Goal: Use online tool/utility: Utilize a website feature to perform a specific function

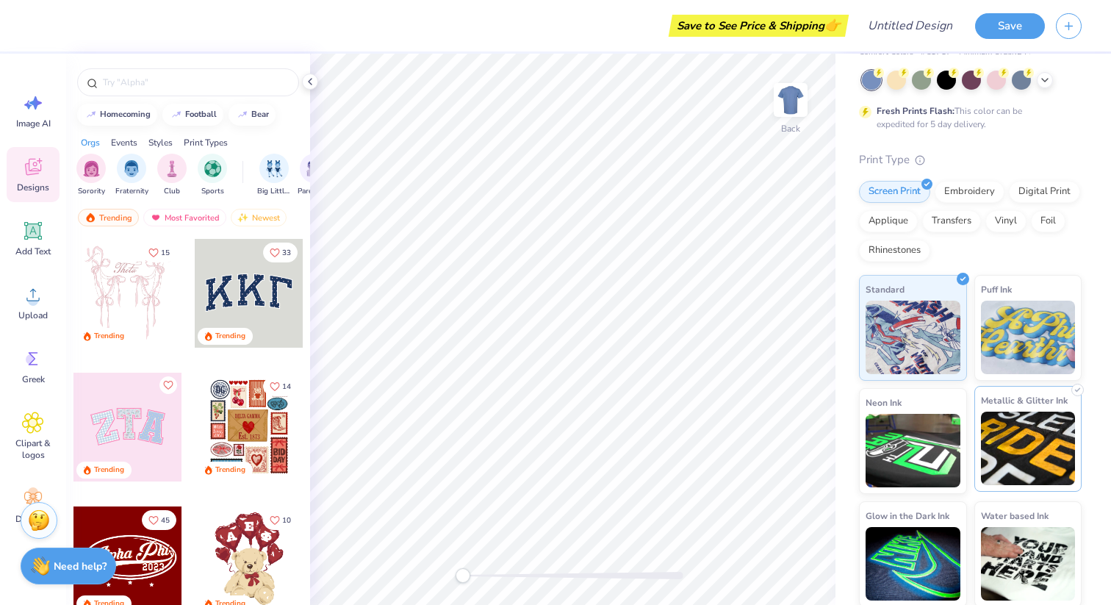
scroll to position [71, 0]
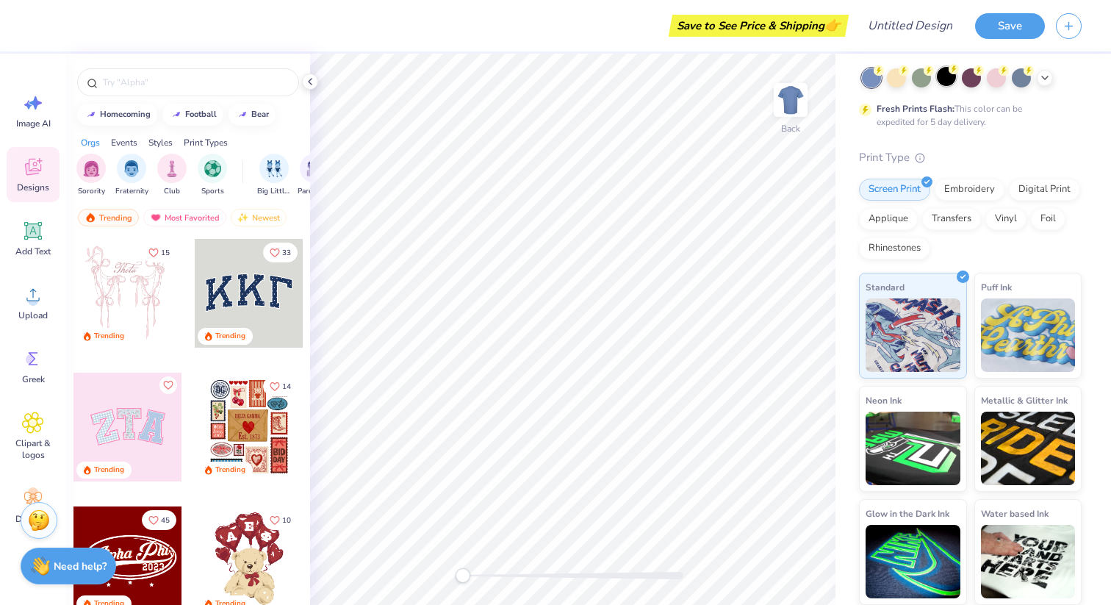
click at [951, 72] on circle at bounding box center [953, 69] width 10 height 10
click at [1009, 218] on div "Vinyl" at bounding box center [1005, 217] width 41 height 22
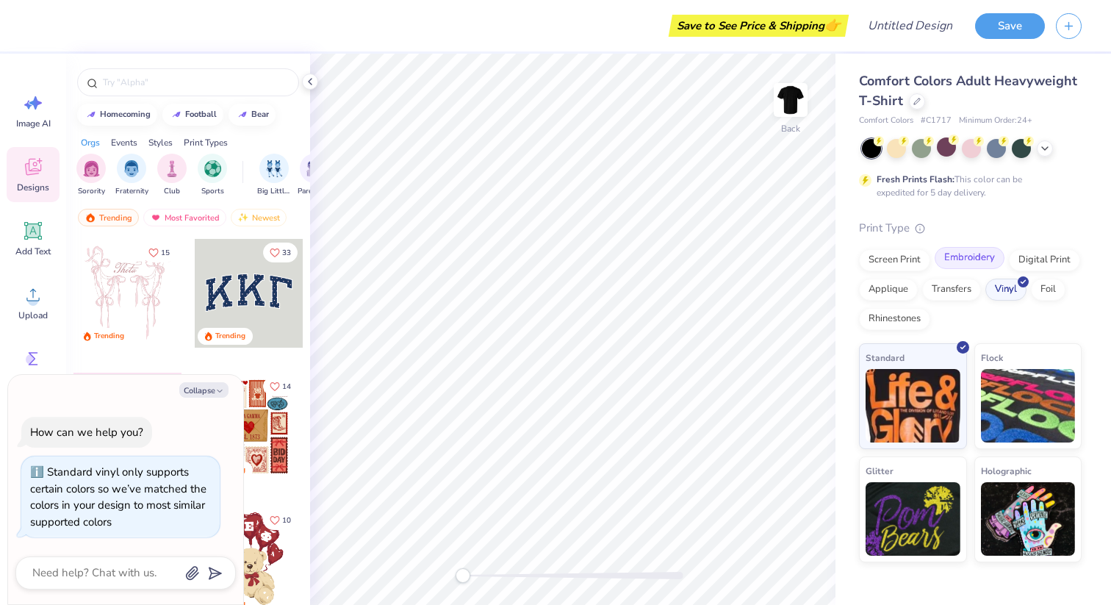
click at [952, 265] on div "Embroidery" at bounding box center [970, 258] width 70 height 22
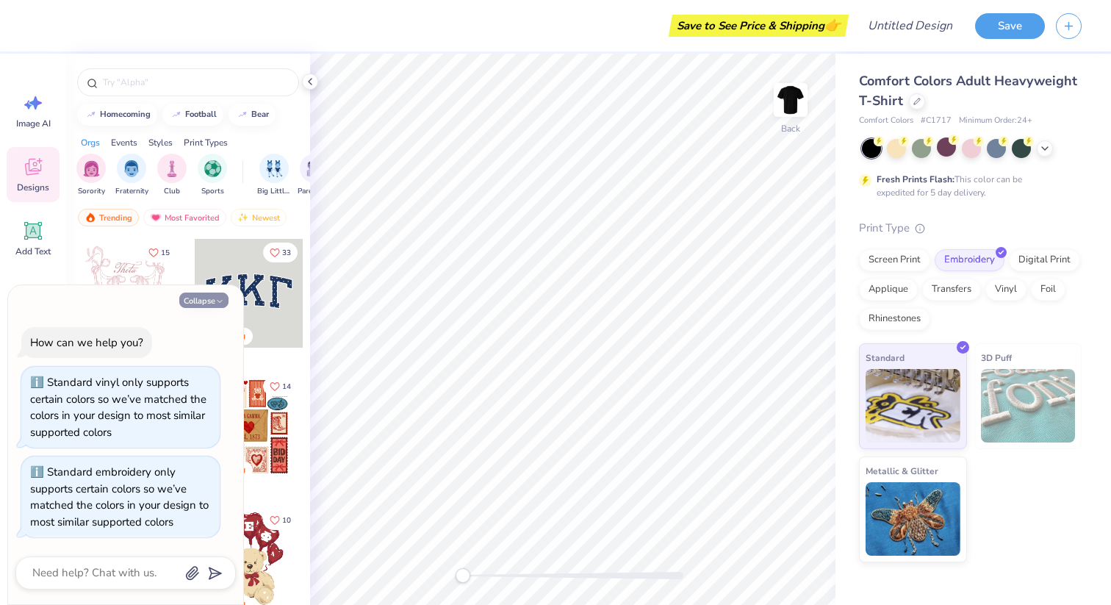
click at [215, 299] on icon "button" at bounding box center [219, 301] width 9 height 9
type textarea "x"
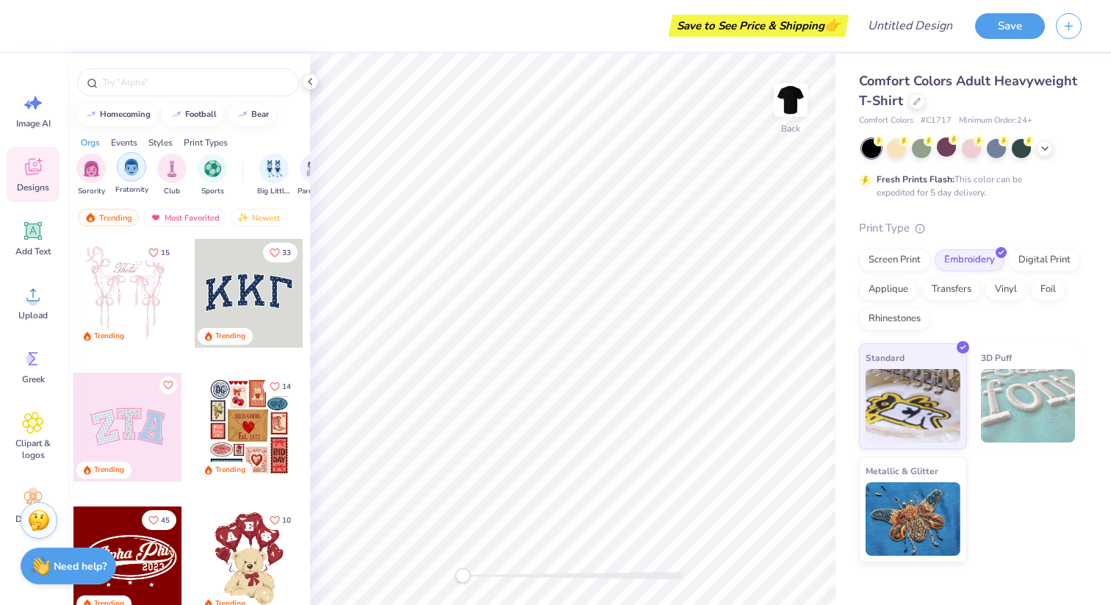
click at [134, 171] on img "filter for Fraternity" at bounding box center [131, 167] width 16 height 17
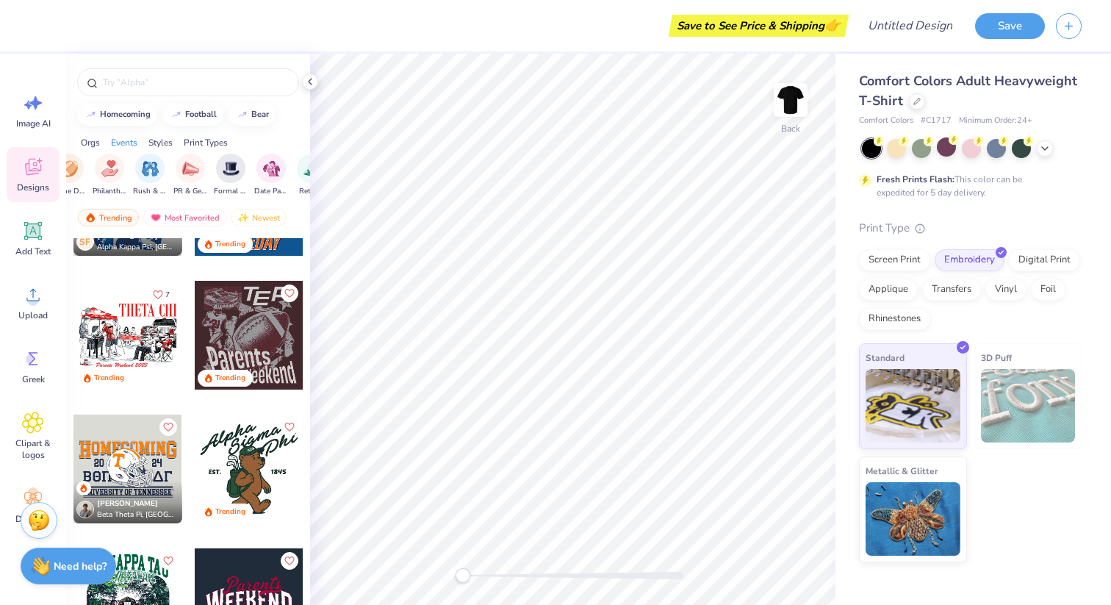
scroll to position [0, 296]
click at [187, 179] on div "filter for PR & General" at bounding box center [179, 166] width 29 height 29
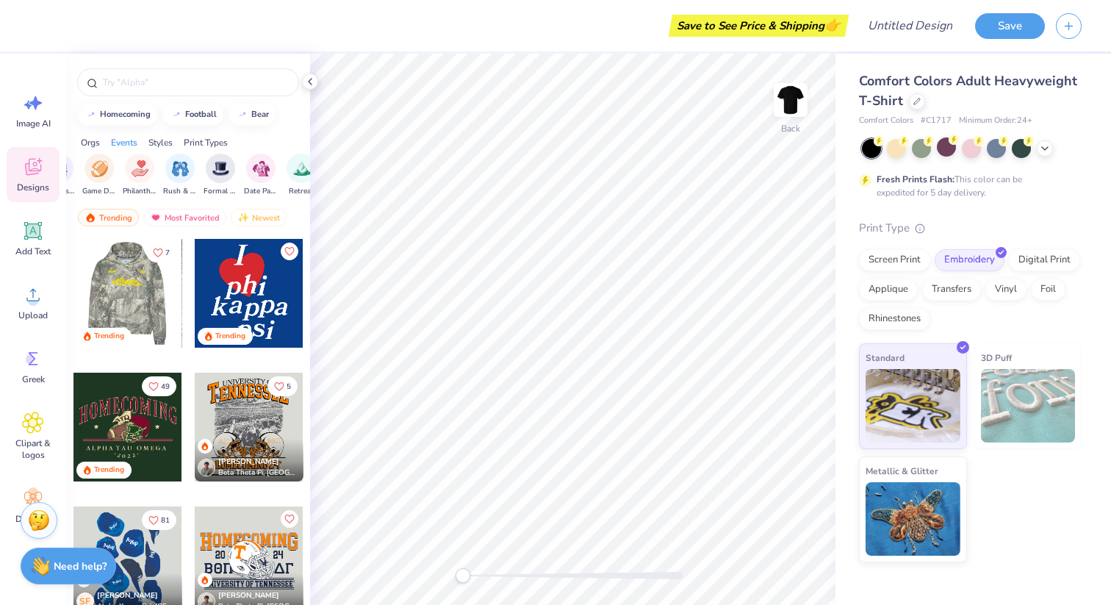
click at [144, 300] on div at bounding box center [127, 293] width 109 height 109
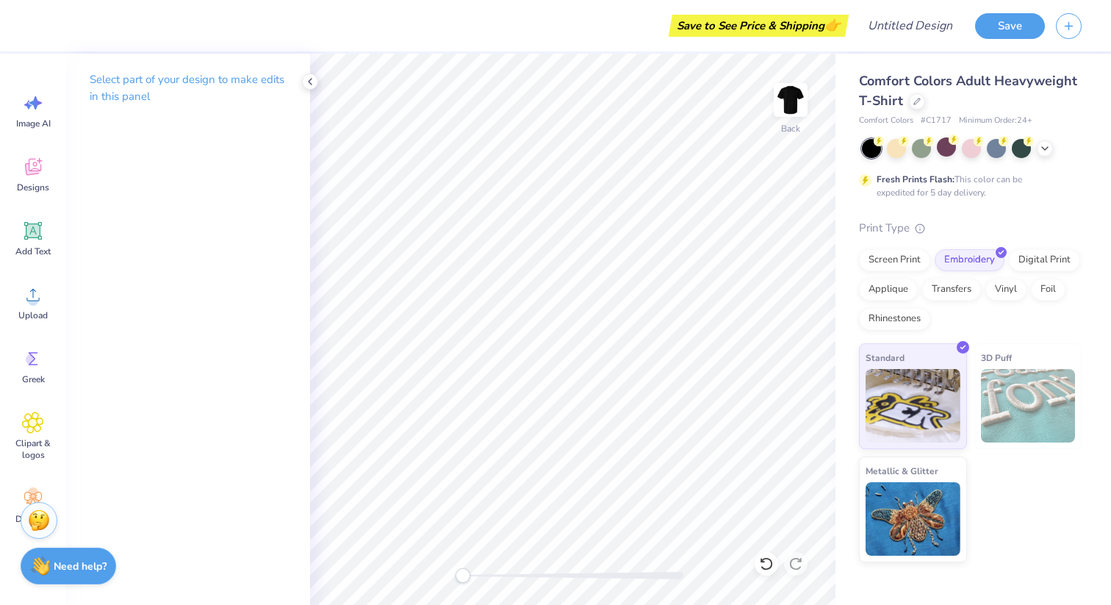
click at [189, 94] on p "Select part of your design to make edits in this panel" at bounding box center [188, 88] width 197 height 34
click at [310, 83] on polyline at bounding box center [310, 82] width 3 height 6
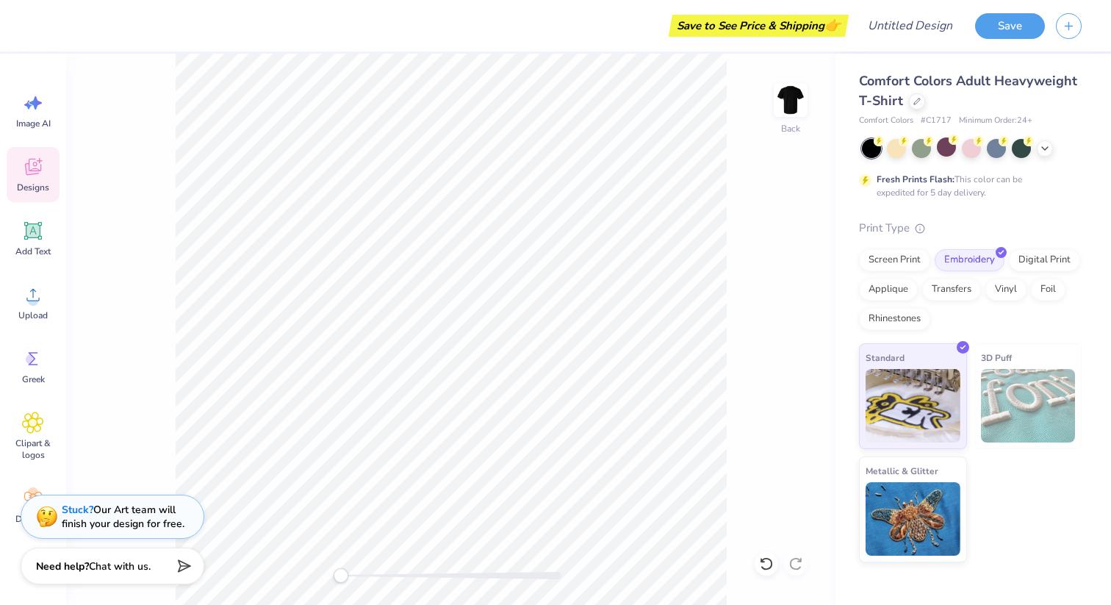
click at [34, 154] on div "Designs" at bounding box center [33, 174] width 53 height 55
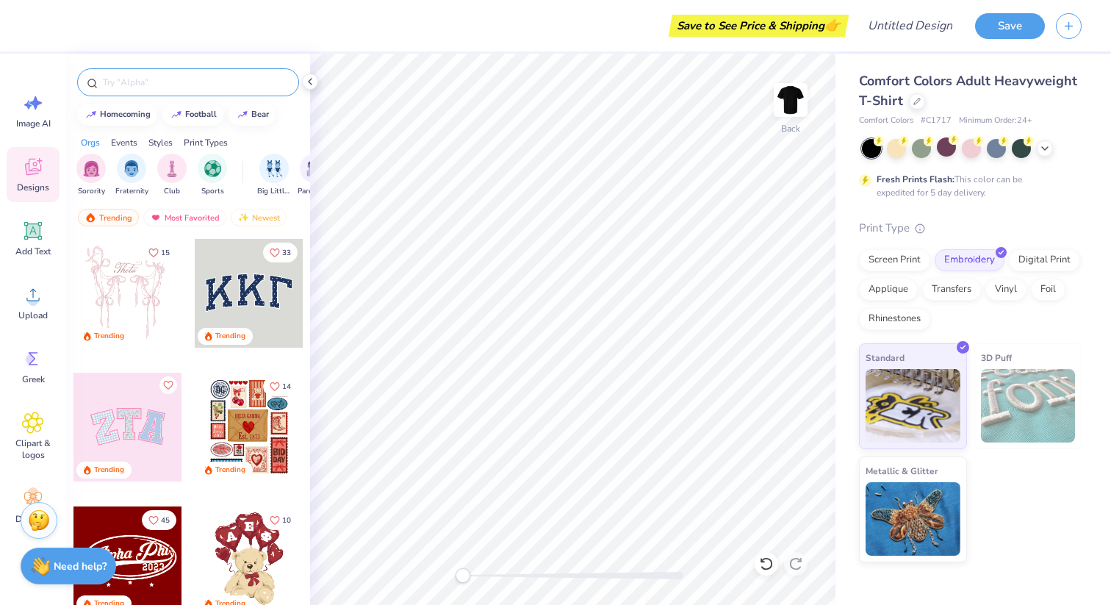
click at [190, 82] on input "text" at bounding box center [195, 82] width 188 height 15
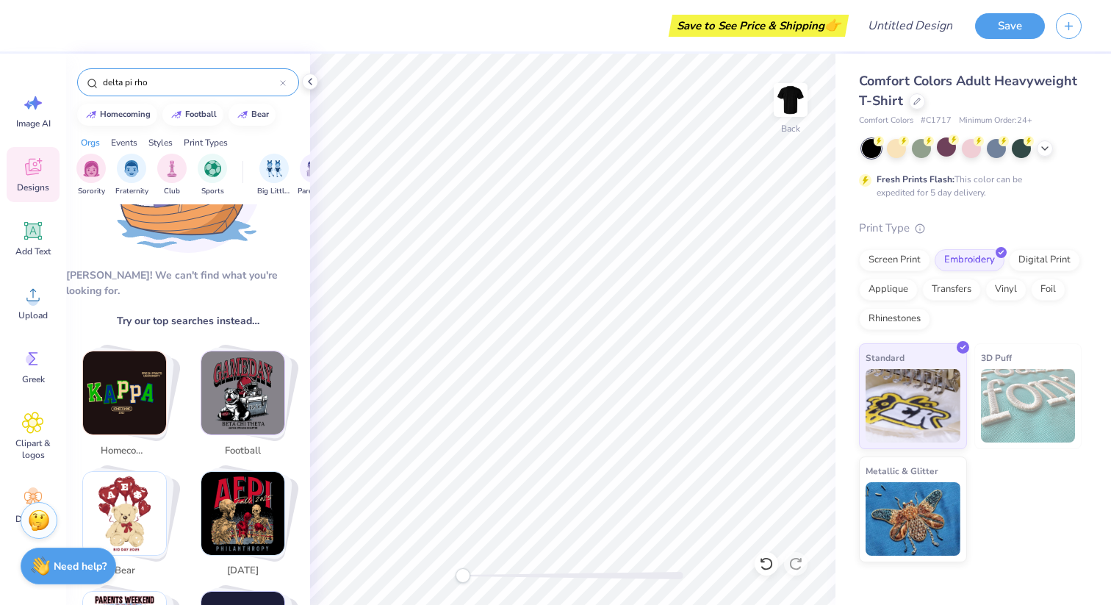
scroll to position [123, 0]
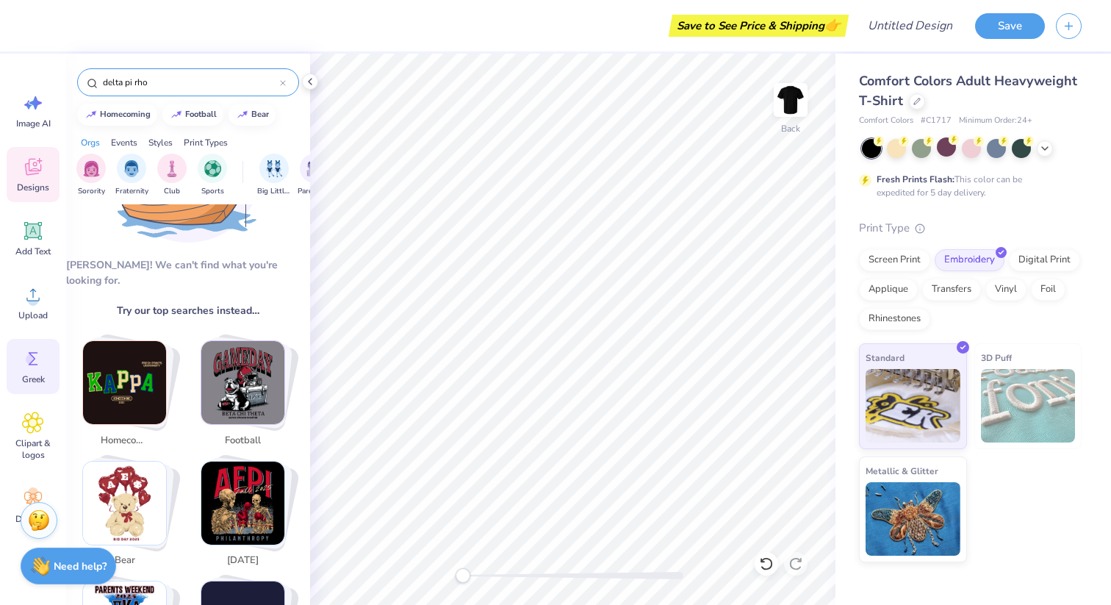
type input "delta pi rho"
click at [35, 354] on icon at bounding box center [33, 359] width 22 height 22
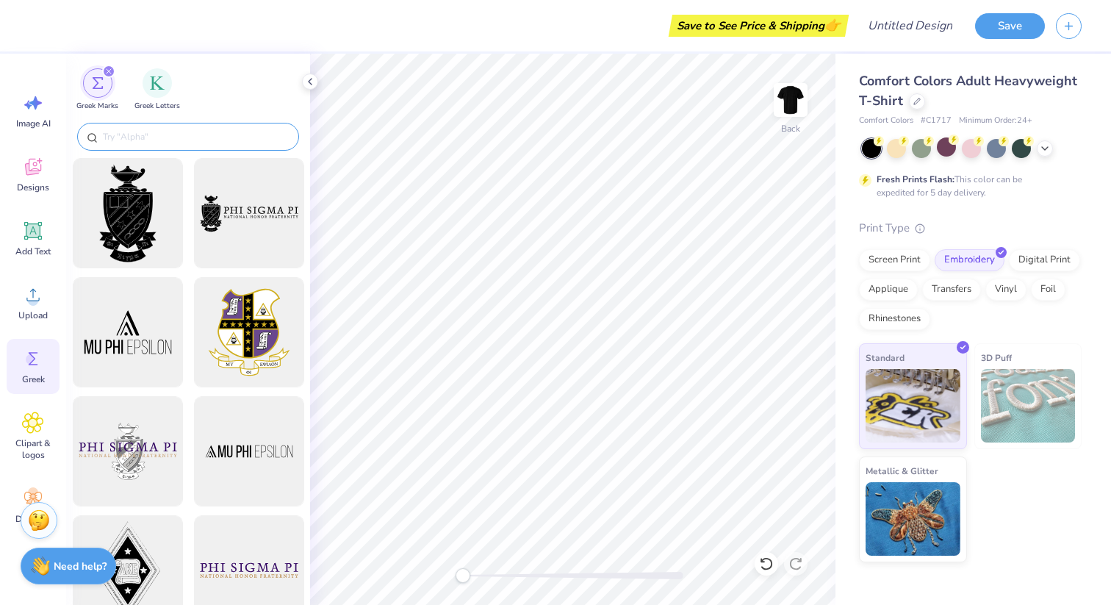
click at [188, 135] on input "text" at bounding box center [195, 136] width 188 height 15
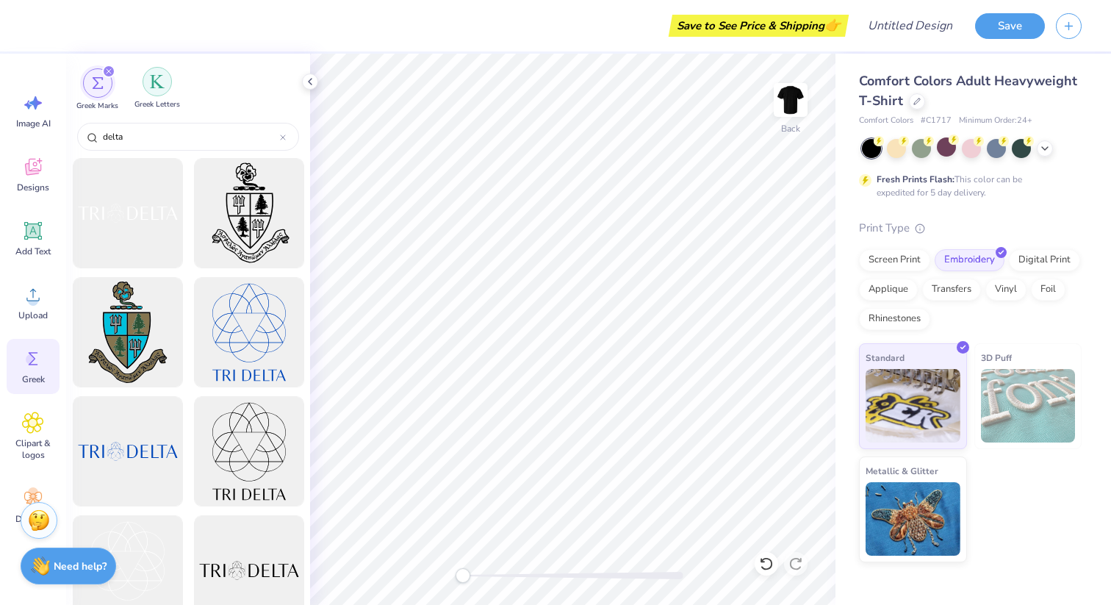
type input "delta"
click at [168, 88] on div "filter for Greek Letters" at bounding box center [157, 81] width 29 height 29
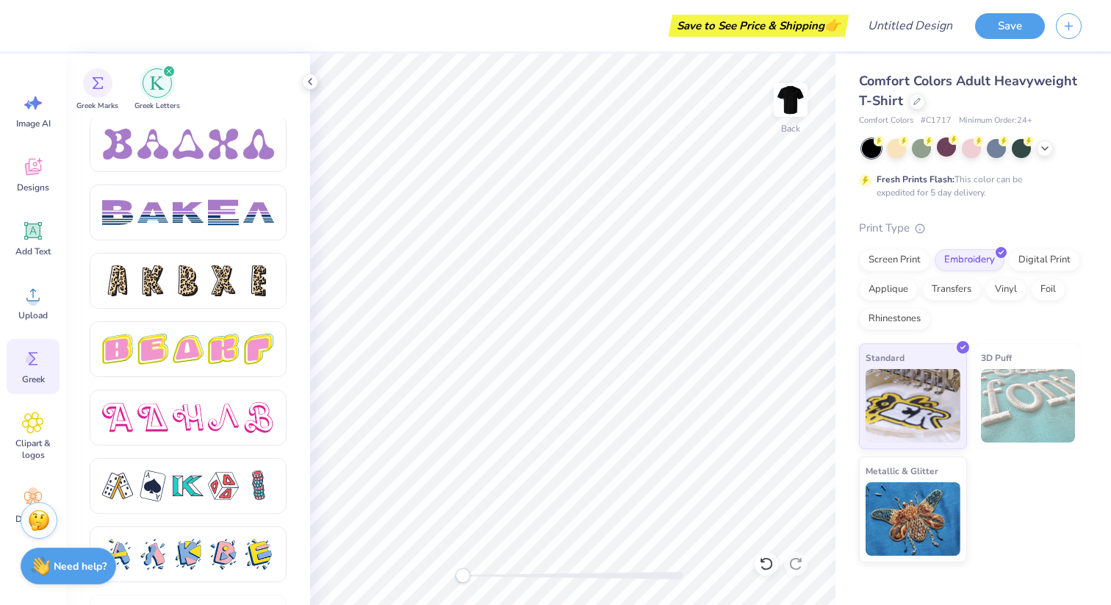
scroll to position [2327, 0]
click at [160, 202] on div at bounding box center [152, 211] width 31 height 31
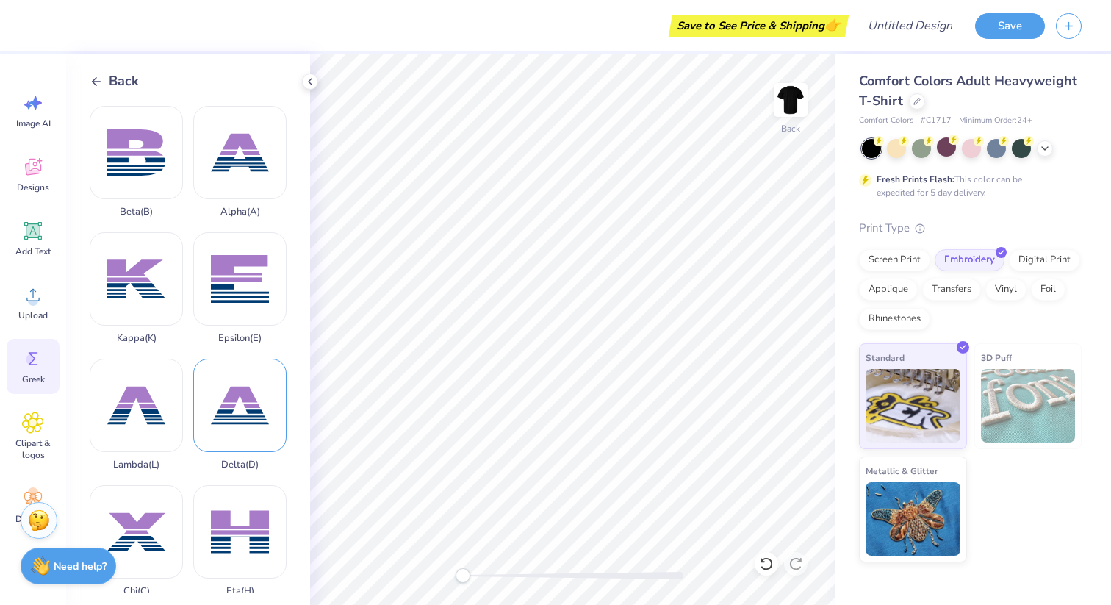
click at [238, 396] on div "Delta ( D )" at bounding box center [239, 415] width 93 height 112
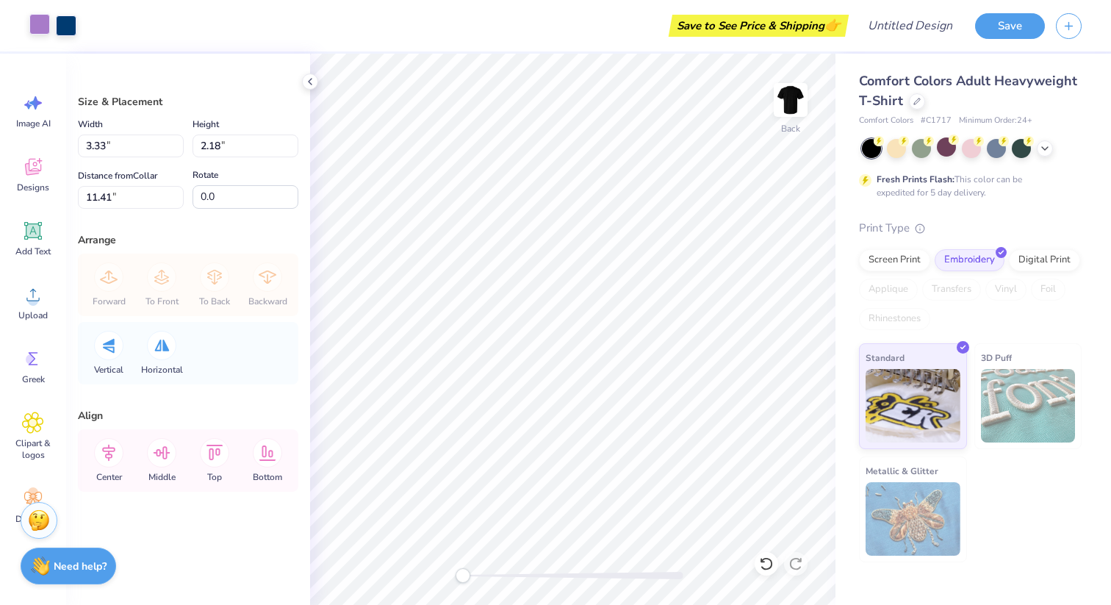
click at [35, 30] on div at bounding box center [39, 24] width 21 height 21
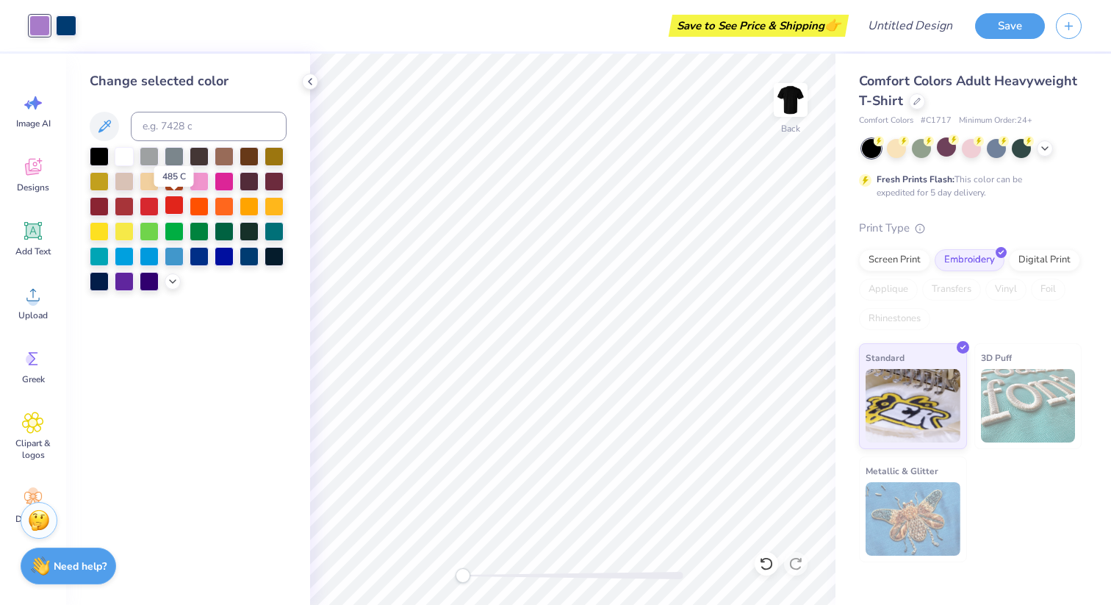
click at [176, 209] on div at bounding box center [174, 204] width 19 height 19
click at [66, 19] on div at bounding box center [66, 24] width 21 height 21
click at [103, 231] on div at bounding box center [99, 229] width 19 height 19
click at [126, 234] on div at bounding box center [124, 229] width 19 height 19
click at [98, 228] on div at bounding box center [99, 229] width 19 height 19
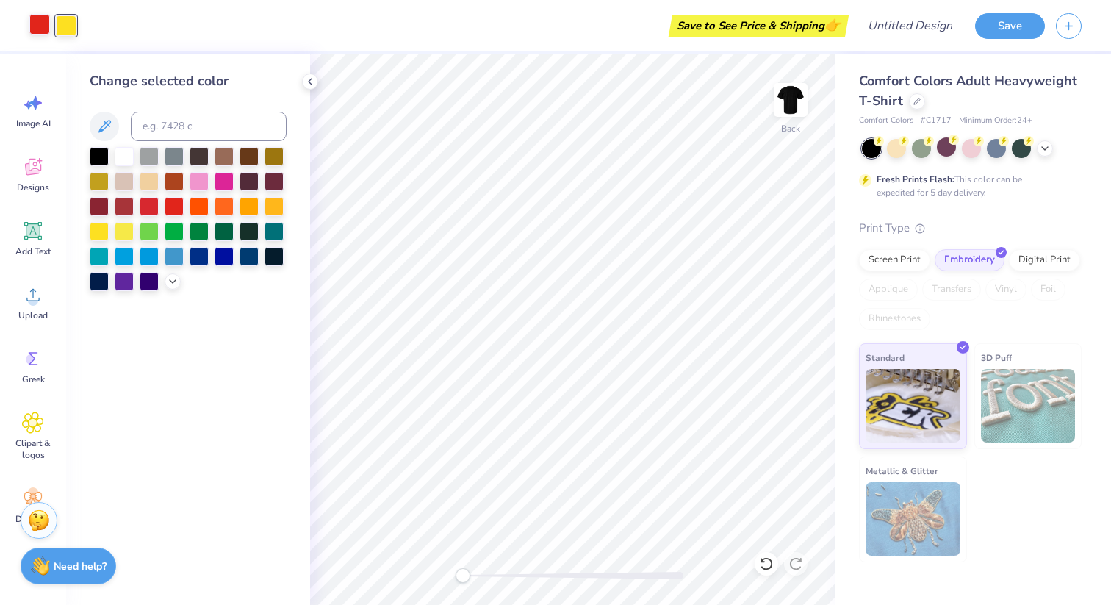
click at [40, 18] on div at bounding box center [39, 24] width 21 height 21
click at [125, 231] on div at bounding box center [124, 229] width 19 height 19
click at [125, 214] on div at bounding box center [124, 206] width 19 height 19
click at [178, 204] on div at bounding box center [174, 204] width 19 height 19
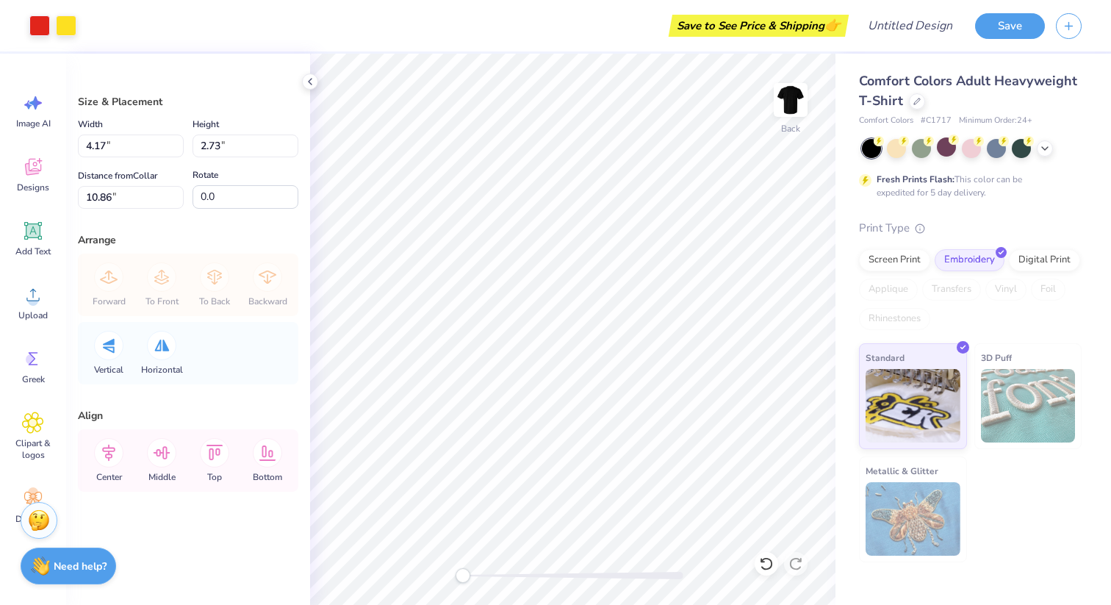
type input "4.17"
type input "2.73"
type input "10.86"
type input "3.33"
type input "2.18"
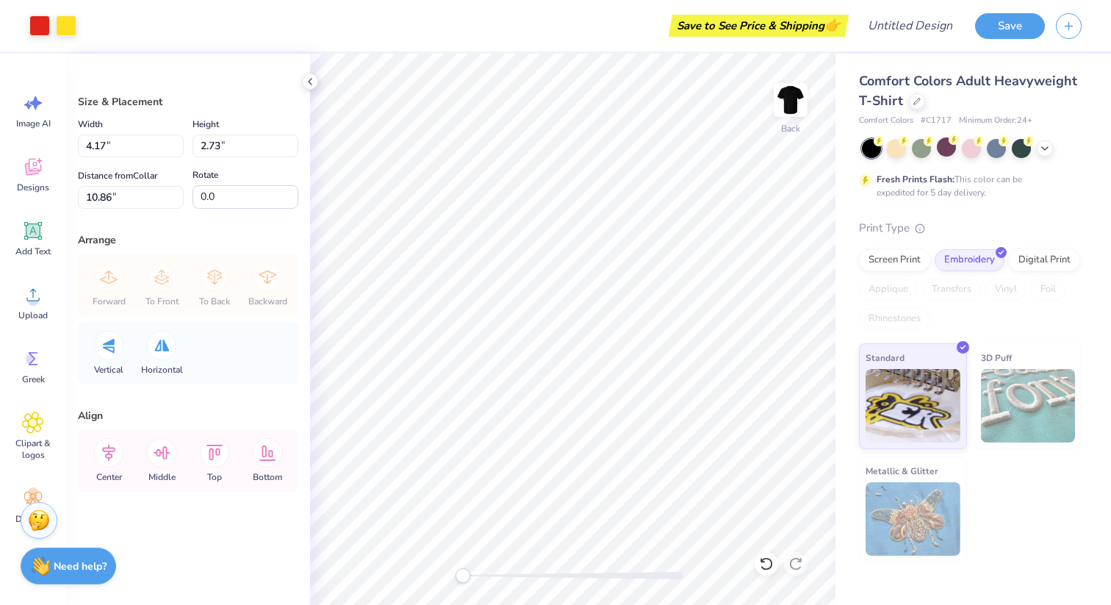
type input "11.41"
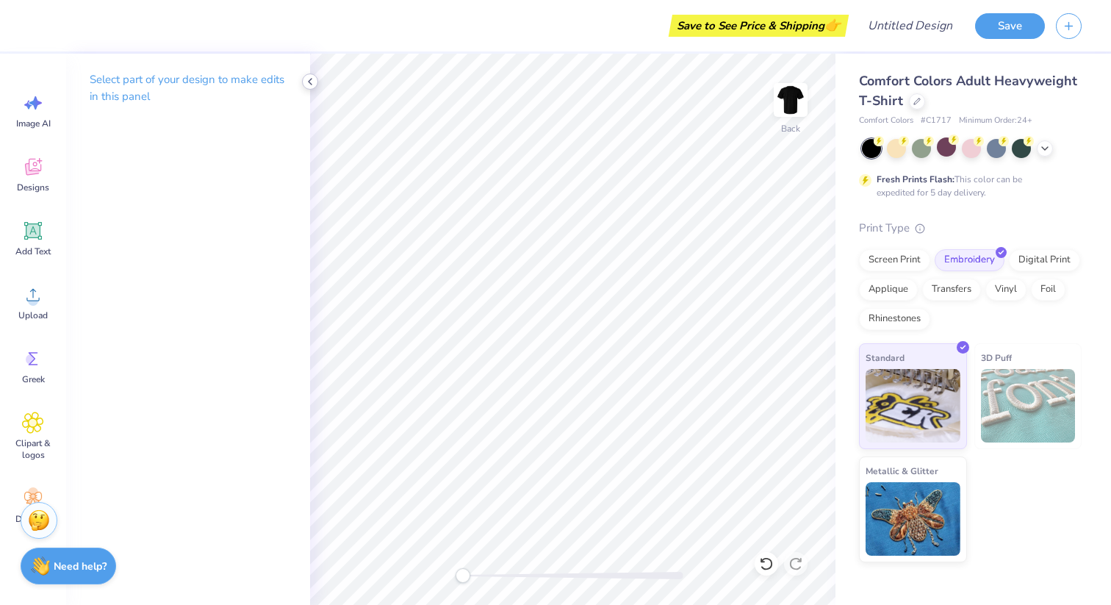
click at [308, 77] on icon at bounding box center [310, 82] width 12 height 12
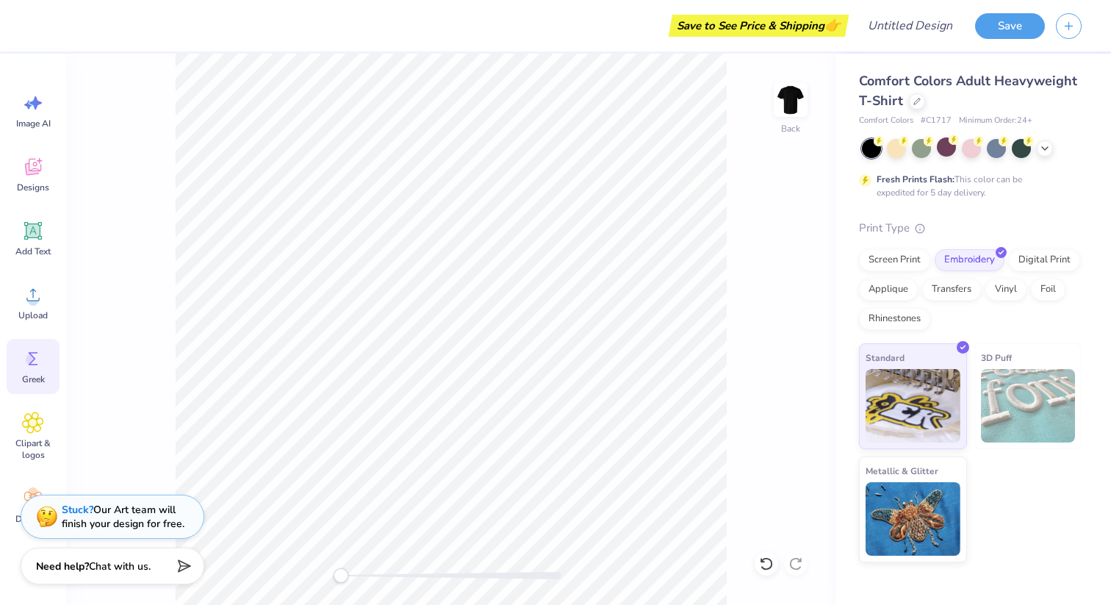
click at [34, 378] on span "Greek" at bounding box center [33, 379] width 23 height 12
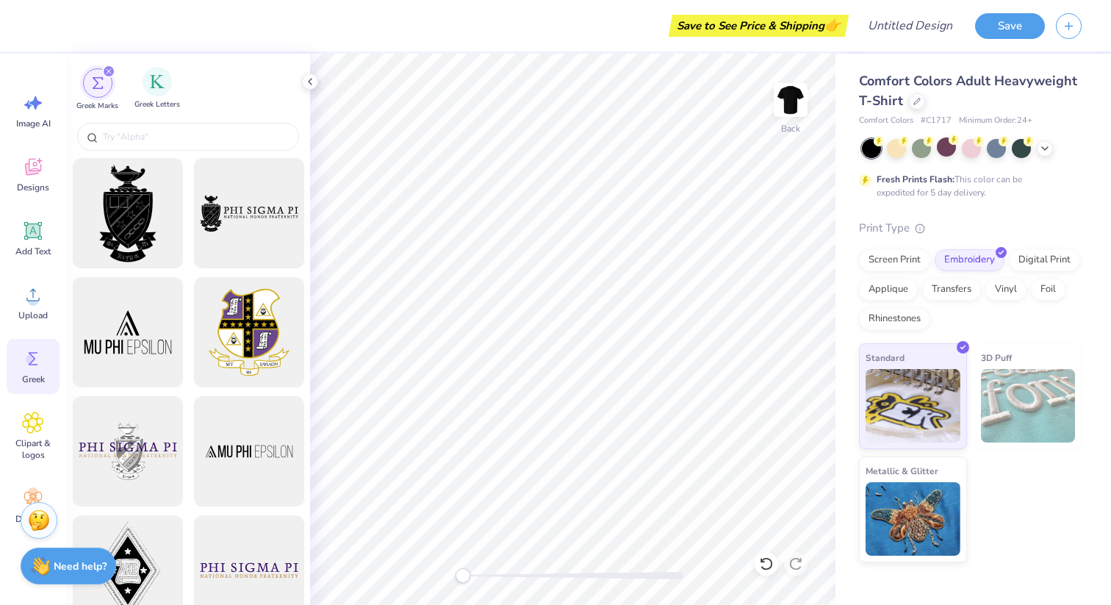
click at [169, 97] on div "Greek Letters" at bounding box center [157, 88] width 46 height 43
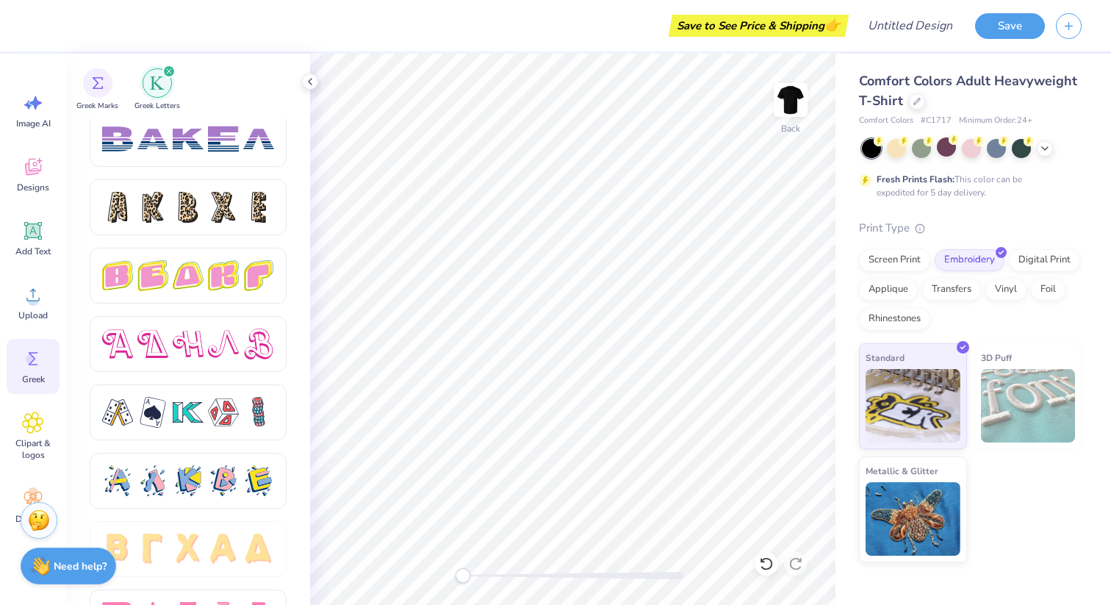
scroll to position [2450, 0]
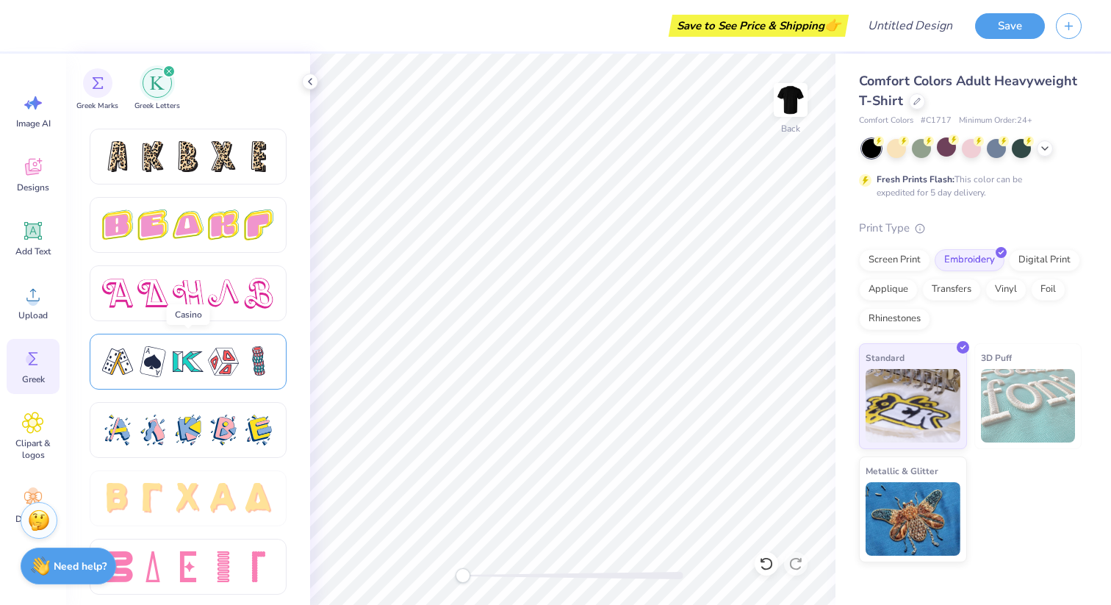
click at [204, 370] on div at bounding box center [188, 361] width 172 height 31
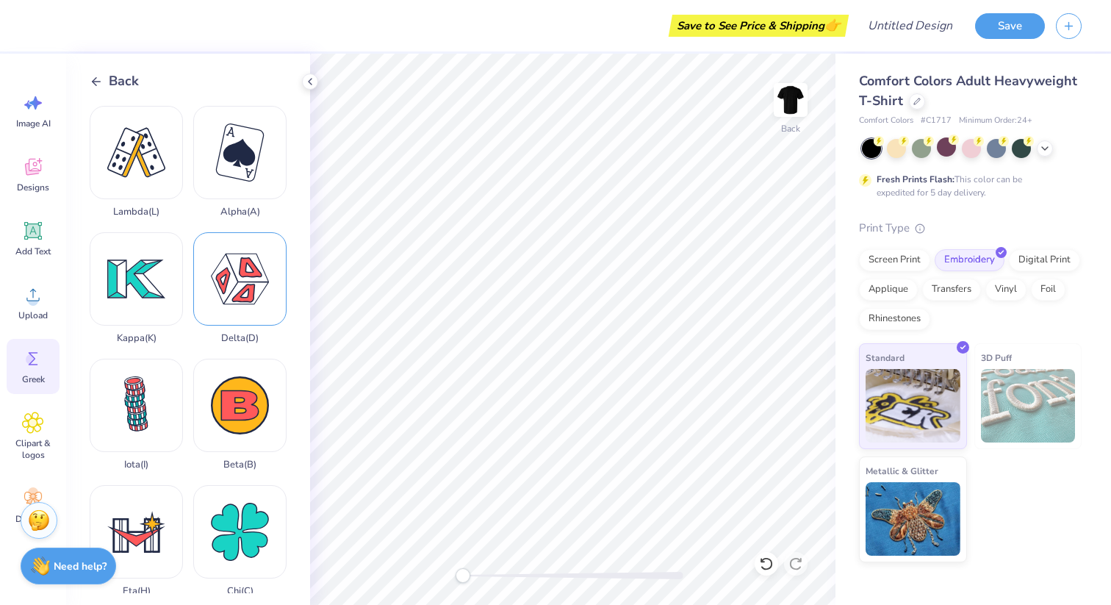
click at [247, 280] on div "Delta ( D )" at bounding box center [239, 288] width 93 height 112
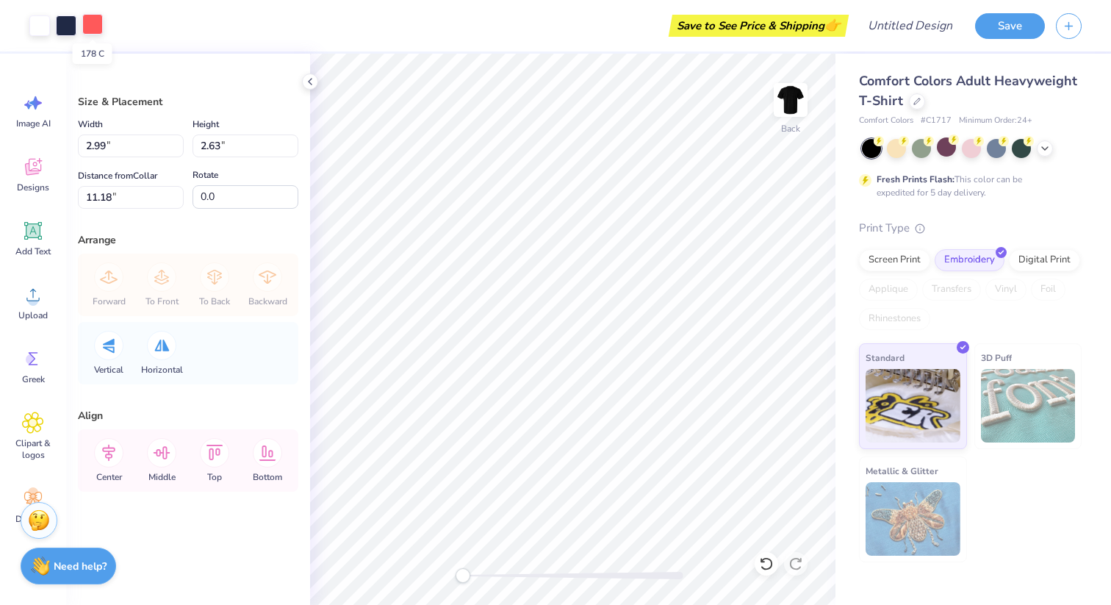
click at [90, 32] on div at bounding box center [92, 24] width 21 height 21
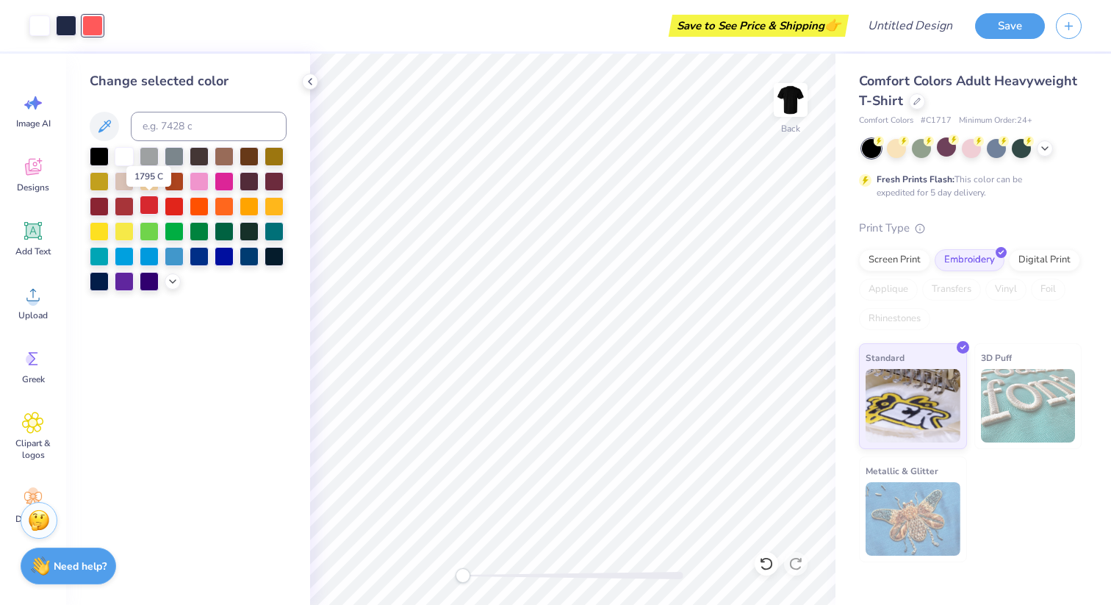
click at [142, 205] on div at bounding box center [149, 204] width 19 height 19
click at [62, 40] on div "Art colors" at bounding box center [51, 25] width 103 height 51
click at [65, 26] on div at bounding box center [66, 24] width 21 height 21
click at [105, 230] on div at bounding box center [99, 229] width 19 height 19
click at [276, 206] on div at bounding box center [273, 204] width 19 height 19
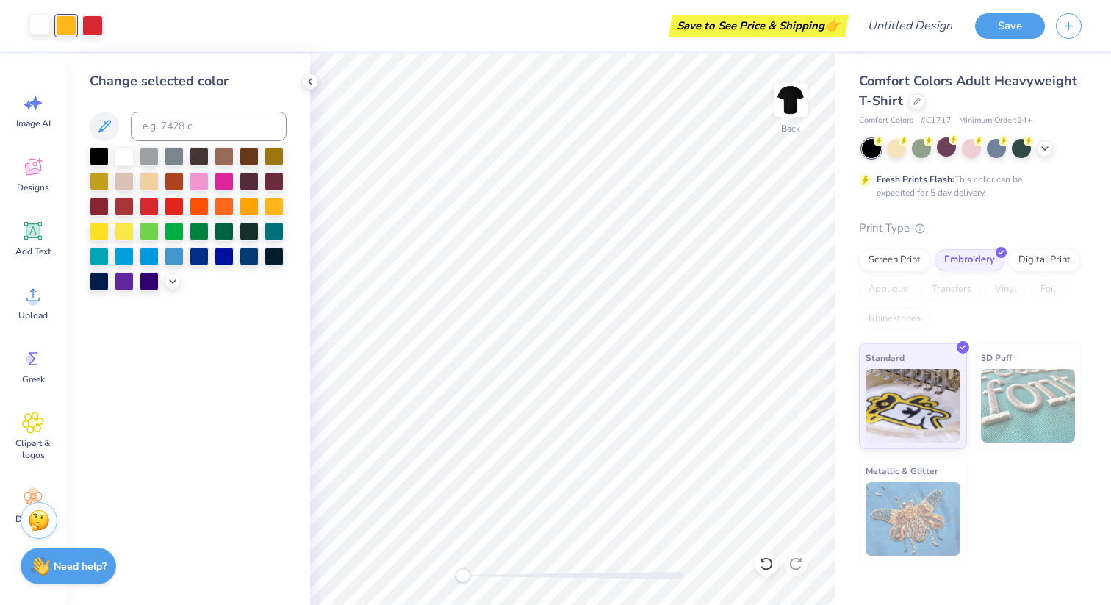
click at [30, 23] on div at bounding box center [39, 24] width 21 height 21
click at [104, 154] on div at bounding box center [99, 154] width 19 height 19
click at [129, 150] on div at bounding box center [124, 154] width 19 height 19
click at [35, 359] on circle at bounding box center [31, 359] width 10 height 10
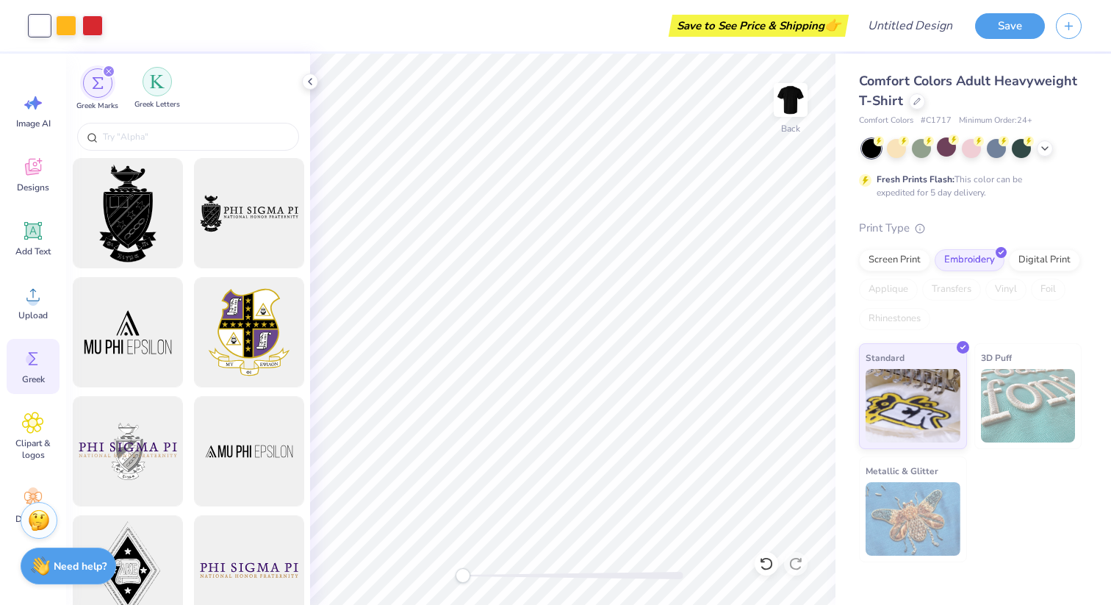
click at [166, 86] on div "filter for Greek Letters" at bounding box center [157, 81] width 29 height 29
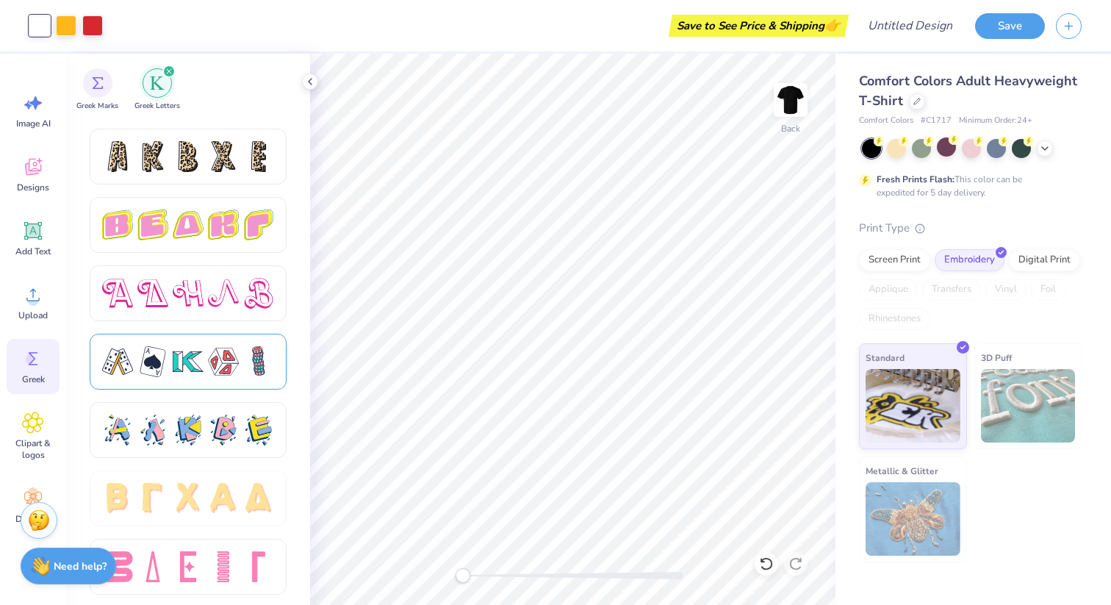
click at [185, 364] on div at bounding box center [188, 361] width 31 height 31
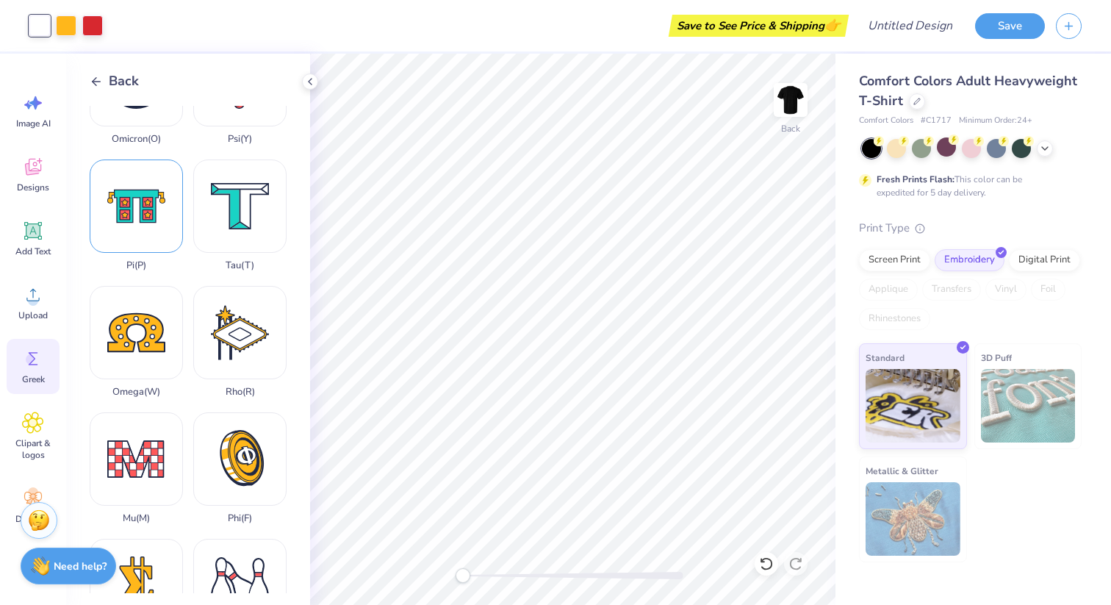
scroll to position [696, 0]
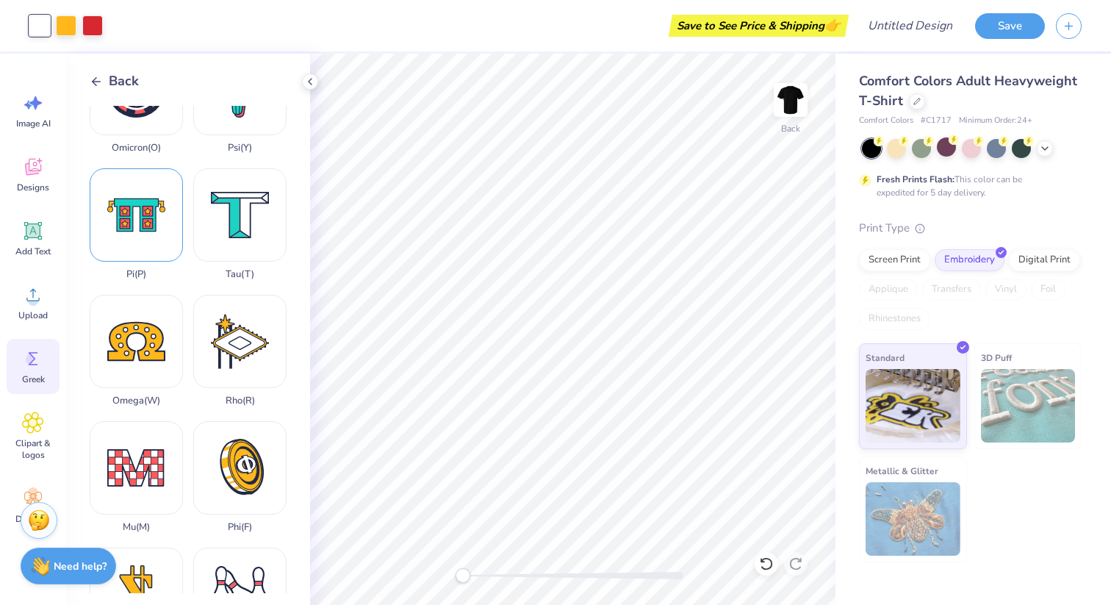
click at [135, 226] on div "Pi ( P )" at bounding box center [136, 224] width 93 height 112
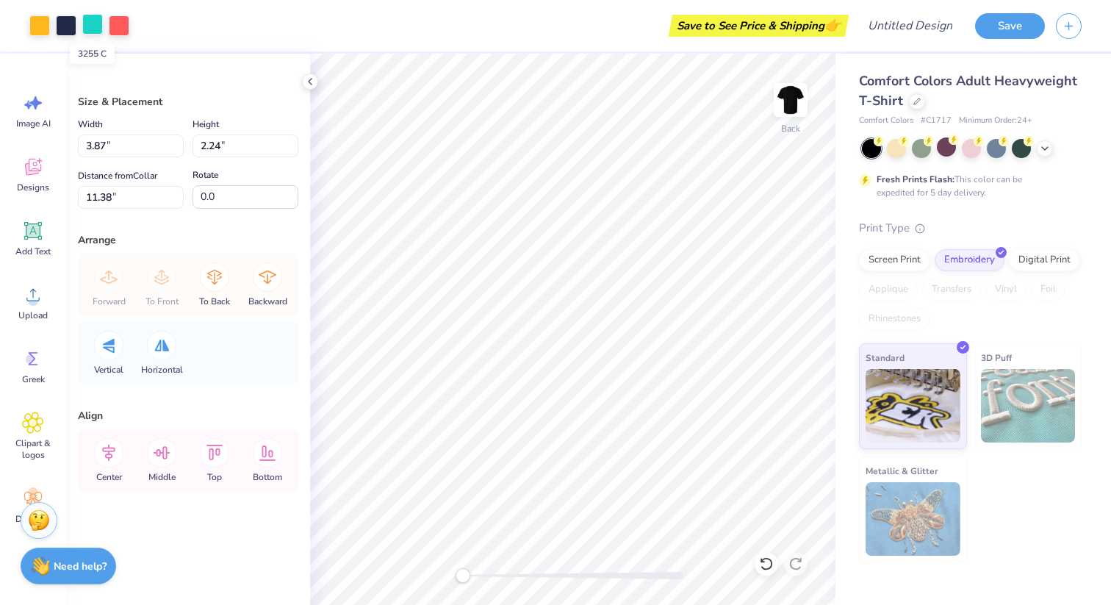
click at [89, 24] on div at bounding box center [92, 24] width 21 height 21
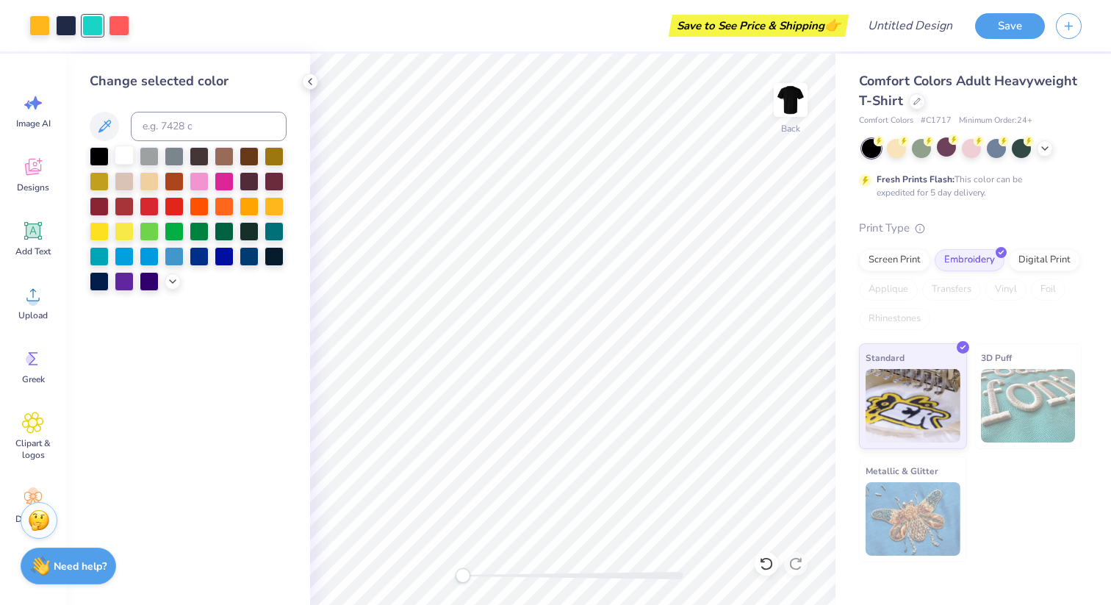
click at [125, 155] on div at bounding box center [124, 154] width 19 height 19
